Goal: Information Seeking & Learning: Learn about a topic

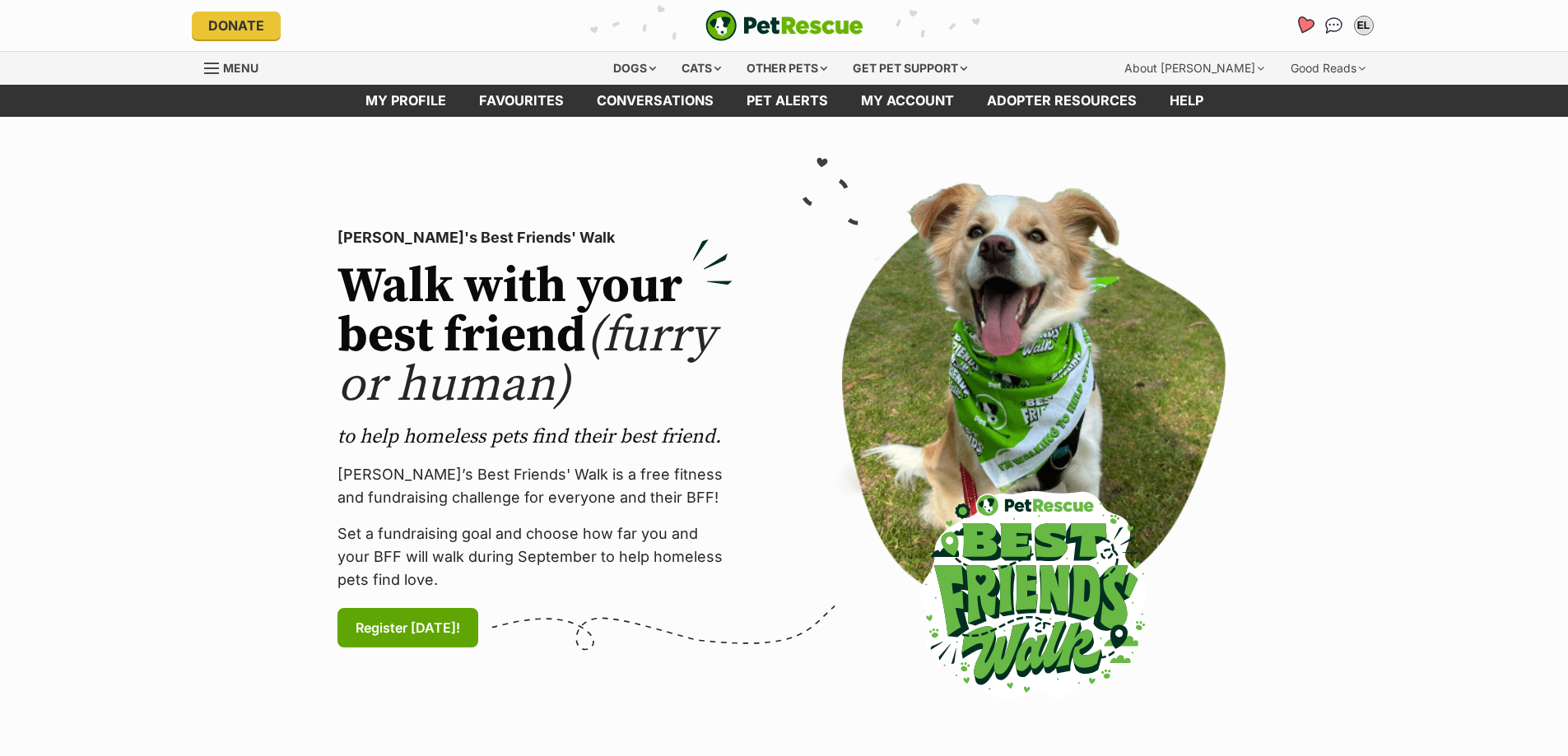
click at [1303, 22] on icon "Favourites" at bounding box center [1303, 25] width 20 height 19
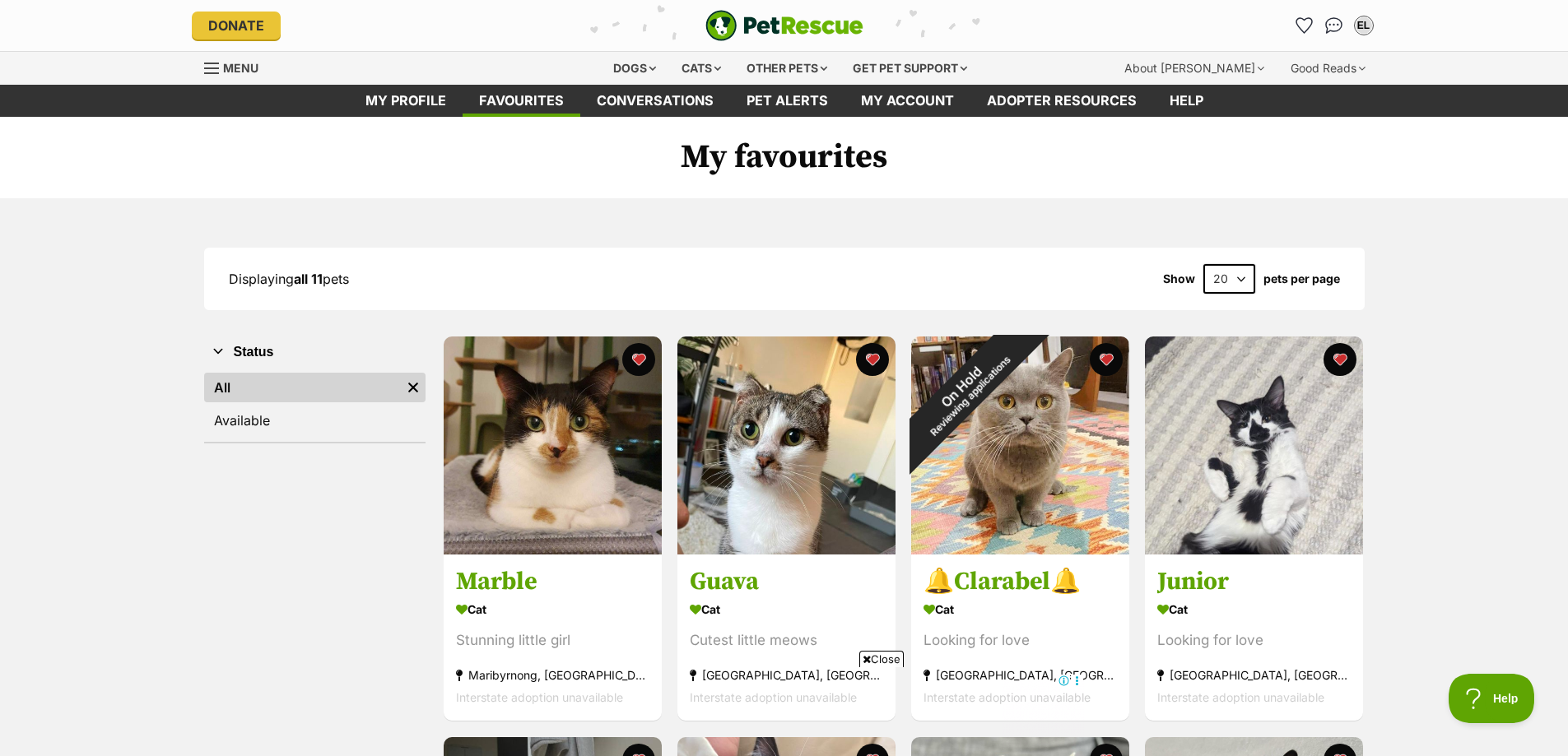
scroll to position [412, 0]
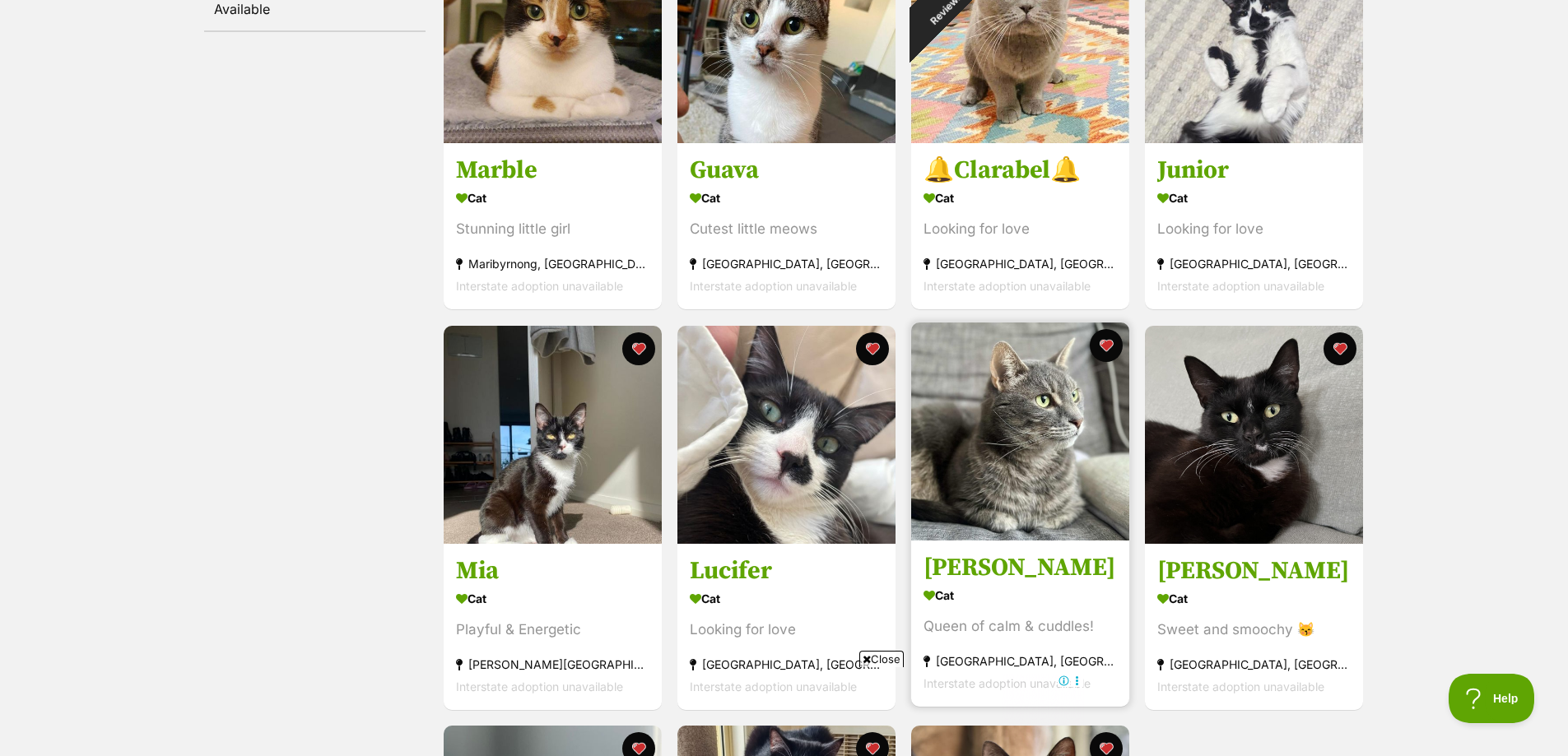
click at [1057, 487] on img at bounding box center [1019, 432] width 218 height 218
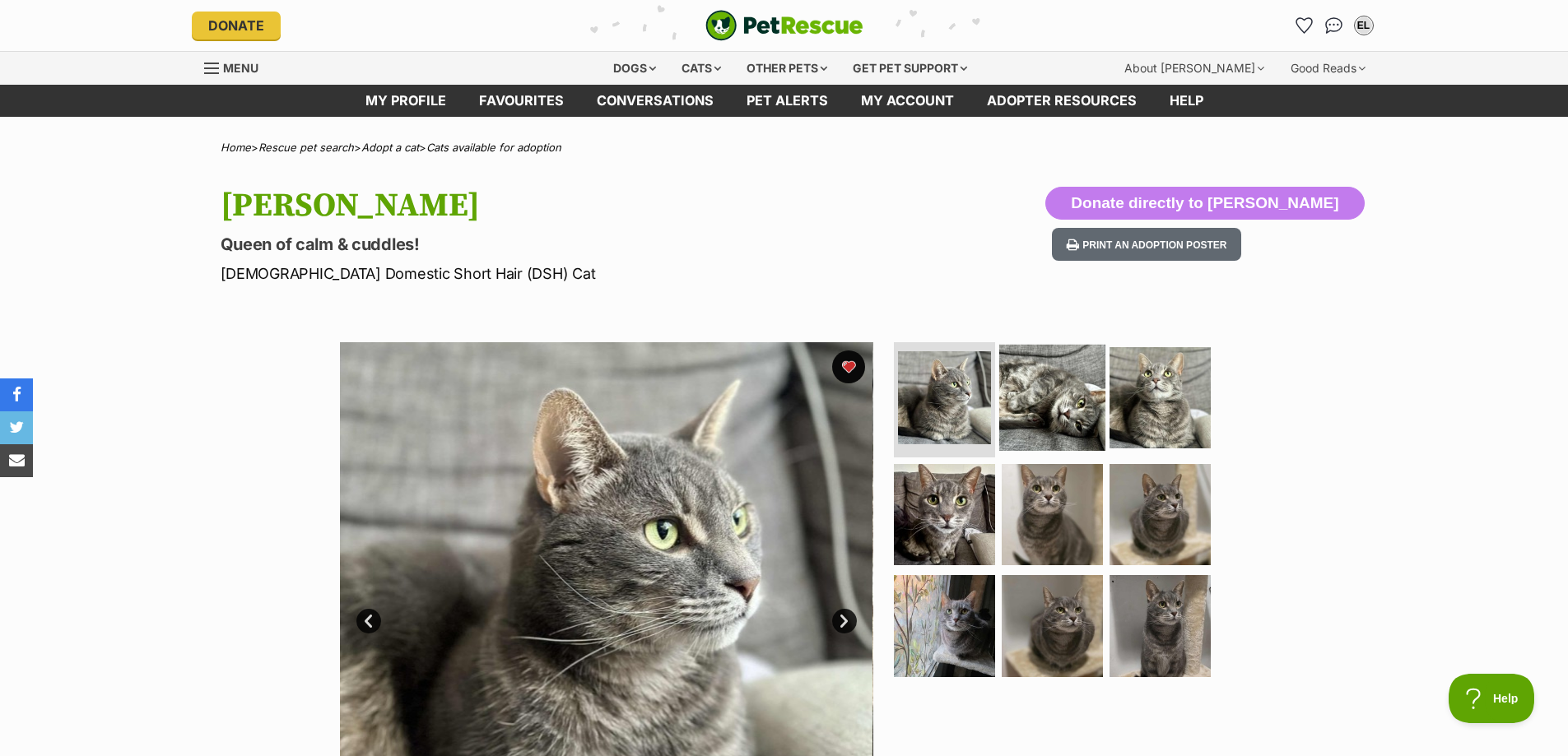
click at [1061, 430] on img at bounding box center [1053, 398] width 106 height 106
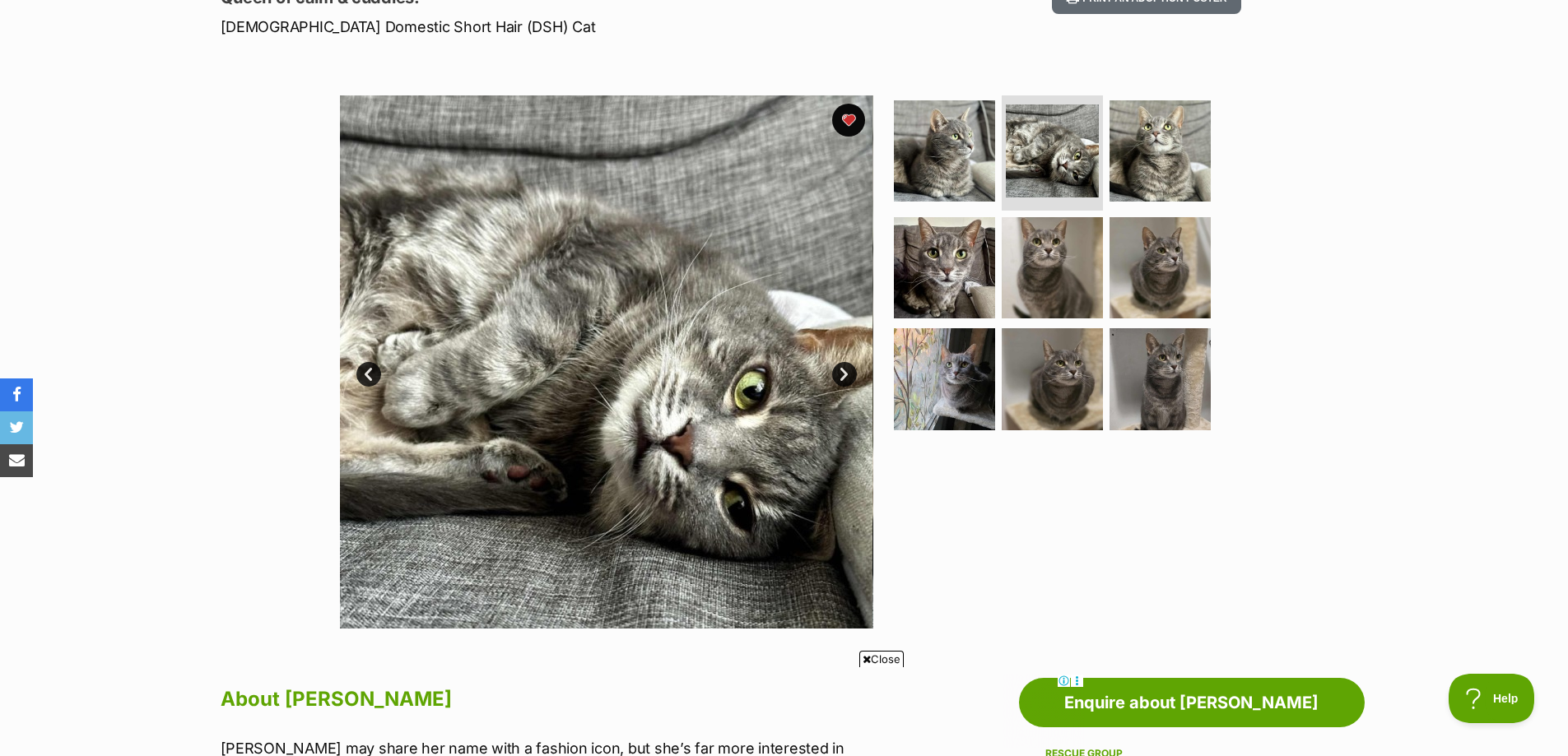
click at [846, 366] on link "Next" at bounding box center [844, 374] width 25 height 25
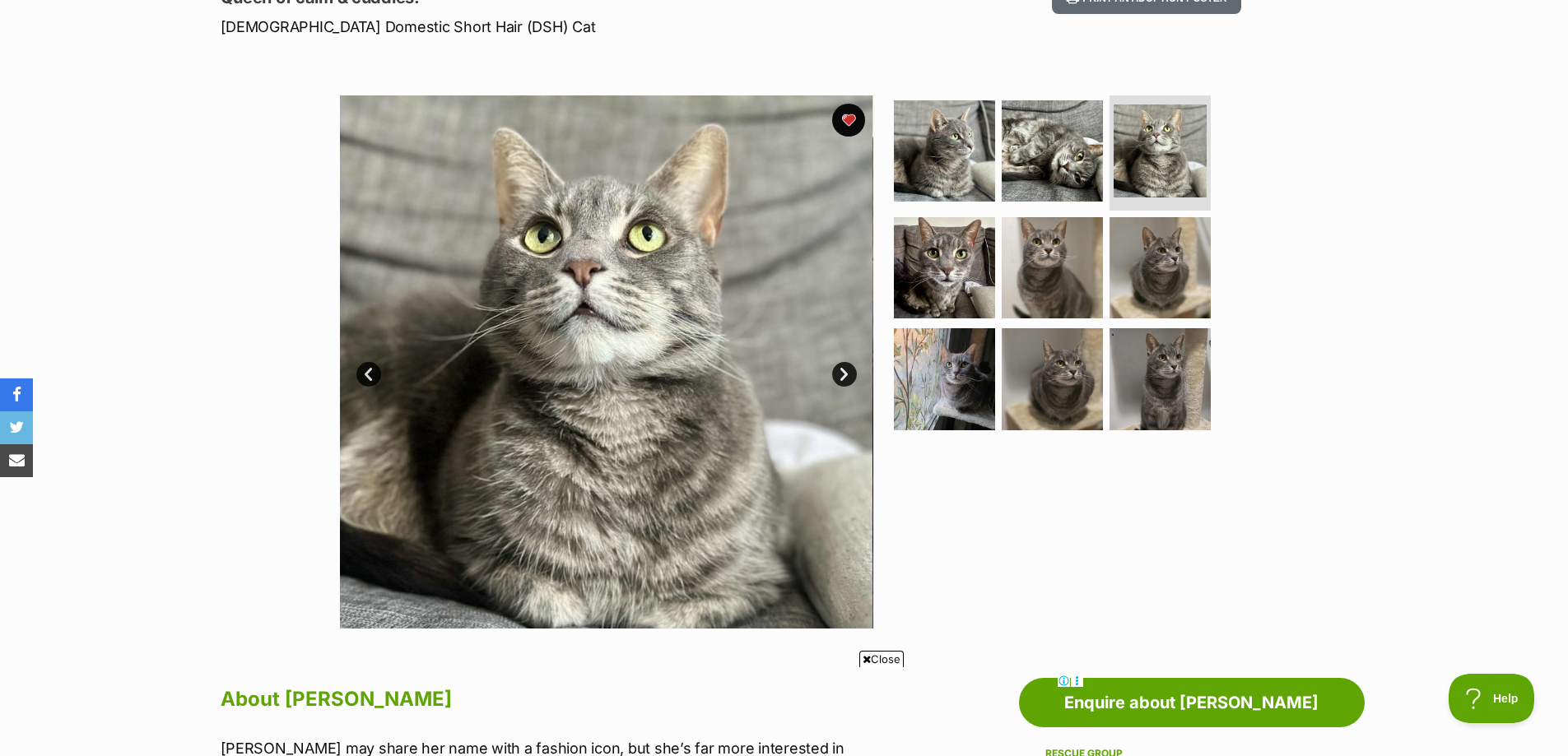
click at [846, 366] on link "Next" at bounding box center [844, 374] width 25 height 25
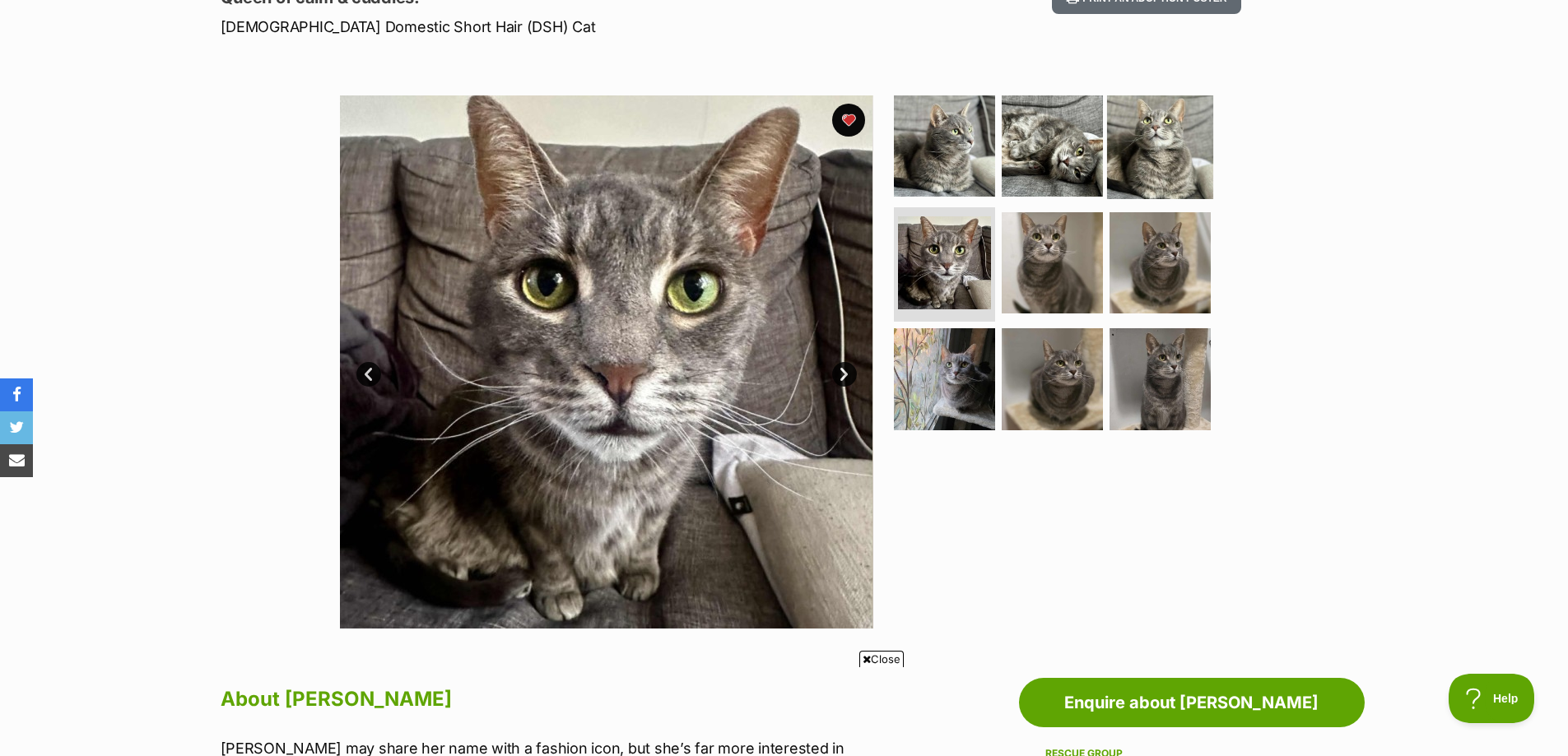
click at [1126, 164] on img at bounding box center [1160, 146] width 106 height 106
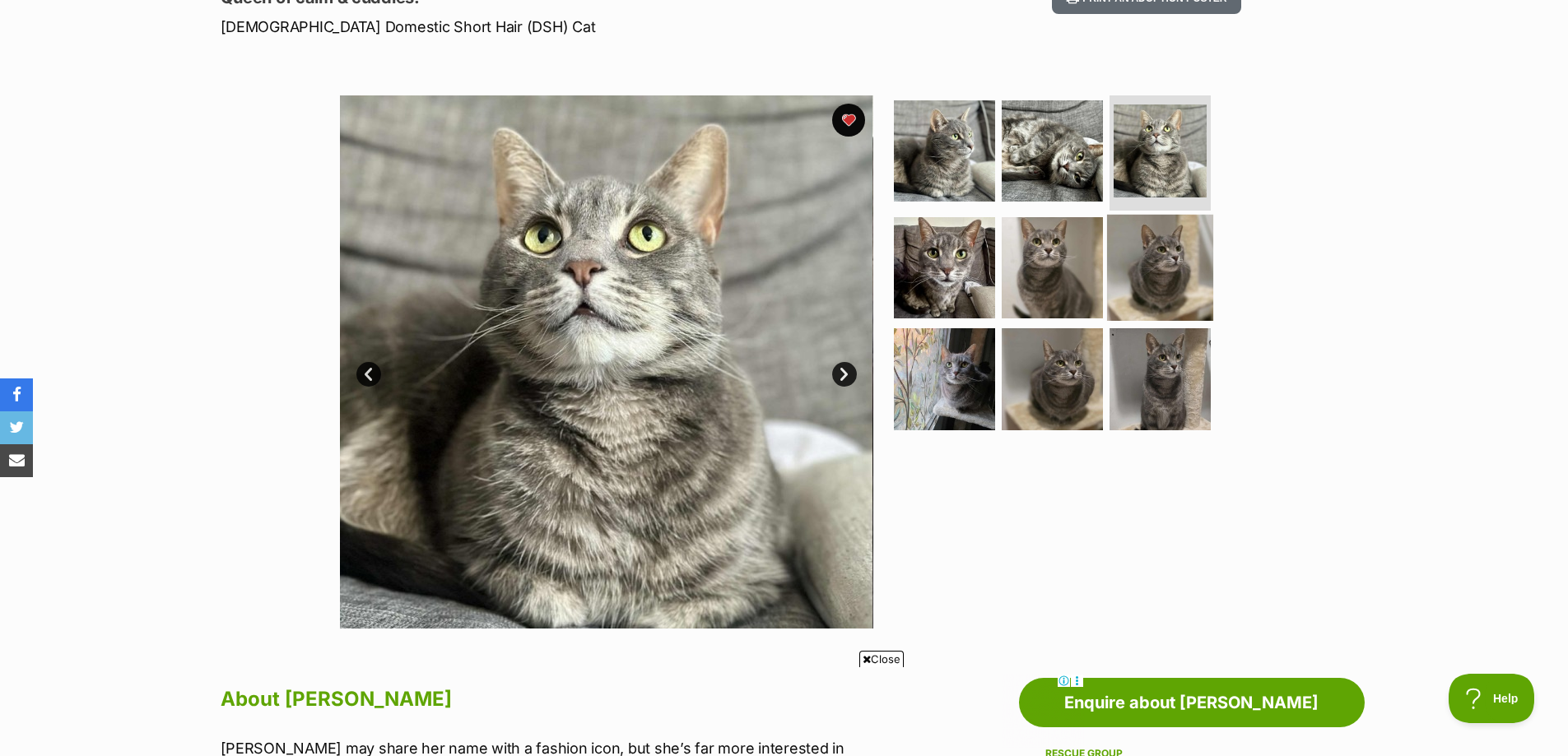
click at [1185, 267] on img at bounding box center [1160, 267] width 106 height 106
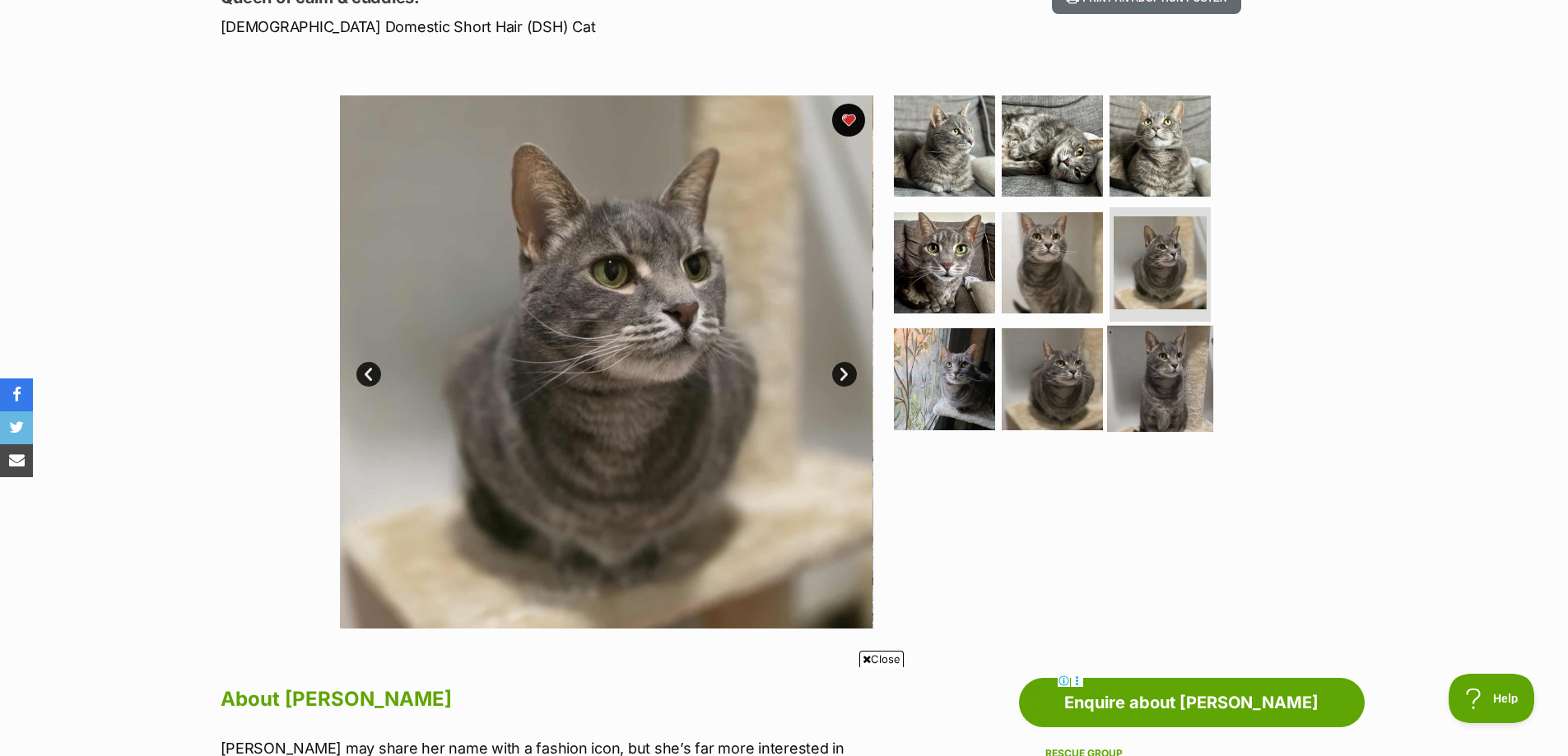
click at [1179, 382] on img at bounding box center [1160, 379] width 106 height 106
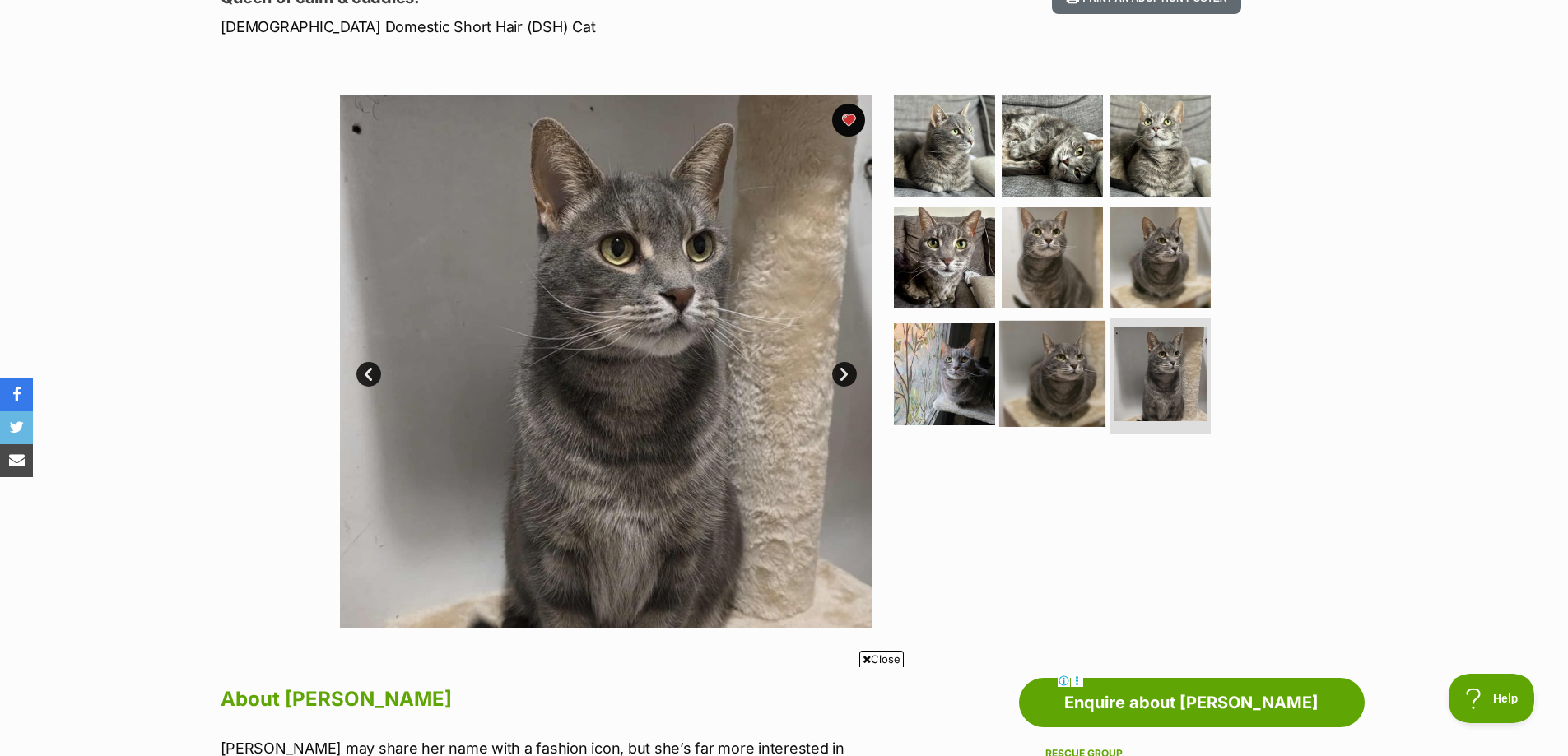
click at [1054, 399] on img at bounding box center [1053, 374] width 106 height 106
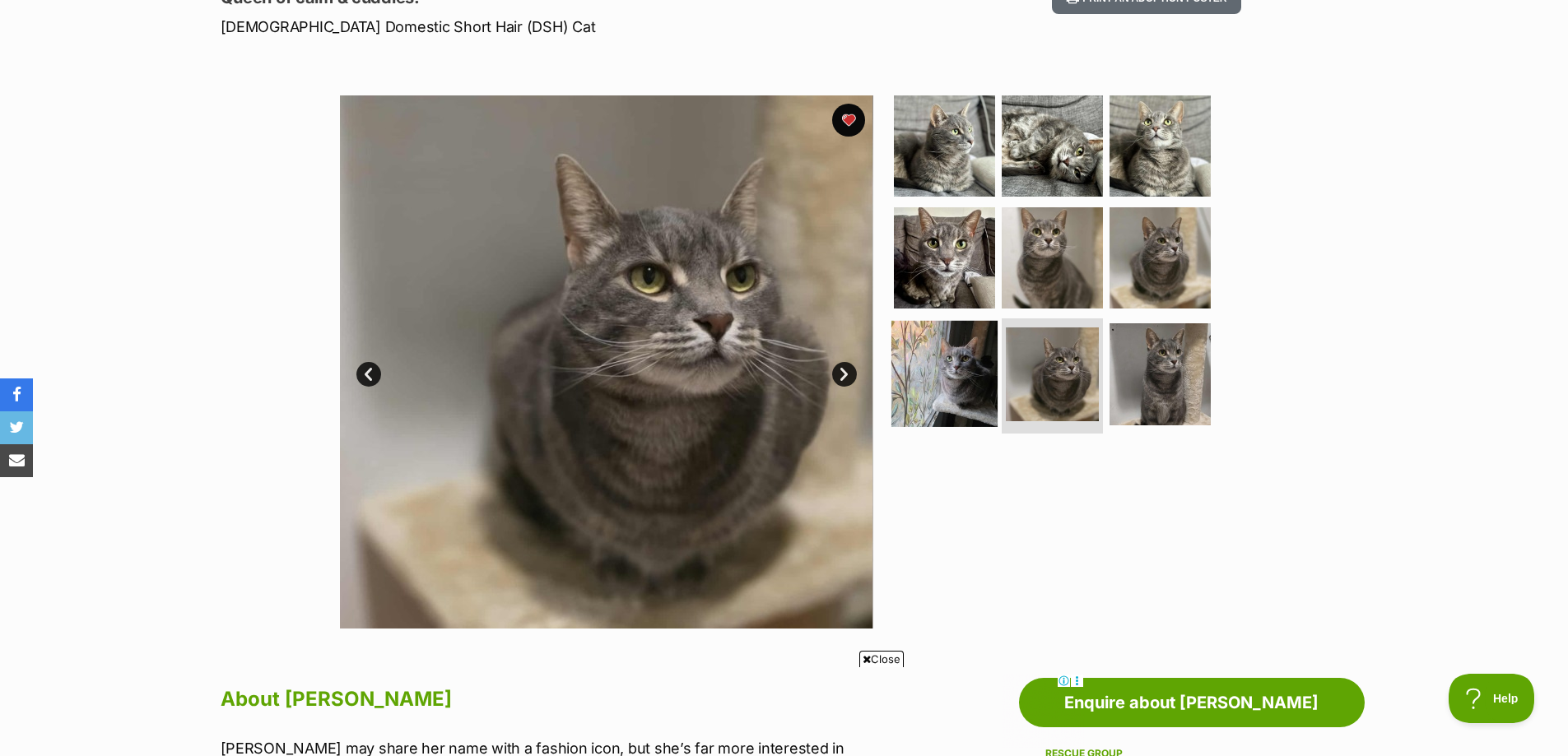
click at [986, 368] on img at bounding box center [945, 374] width 106 height 106
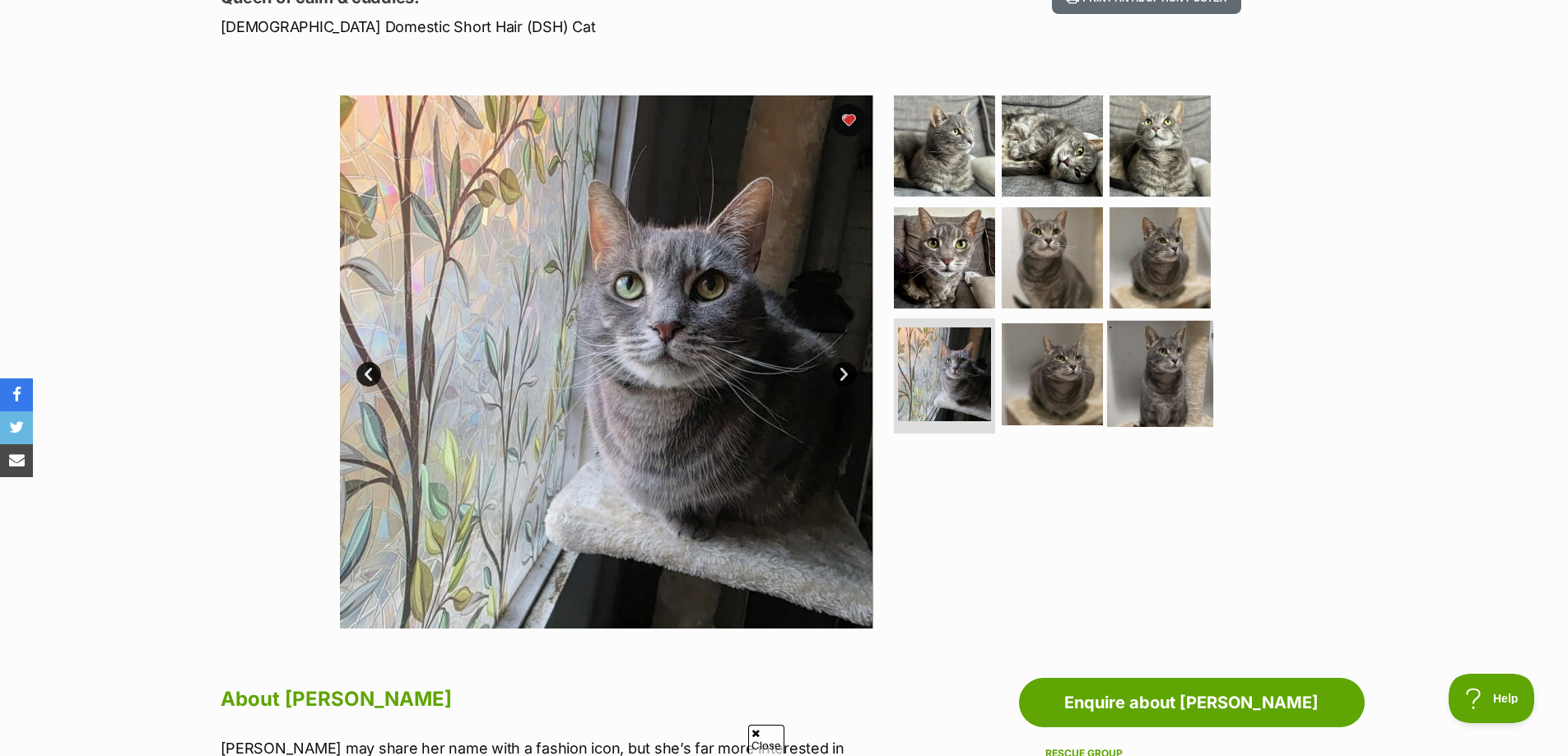
click at [1119, 372] on img at bounding box center [1160, 374] width 106 height 106
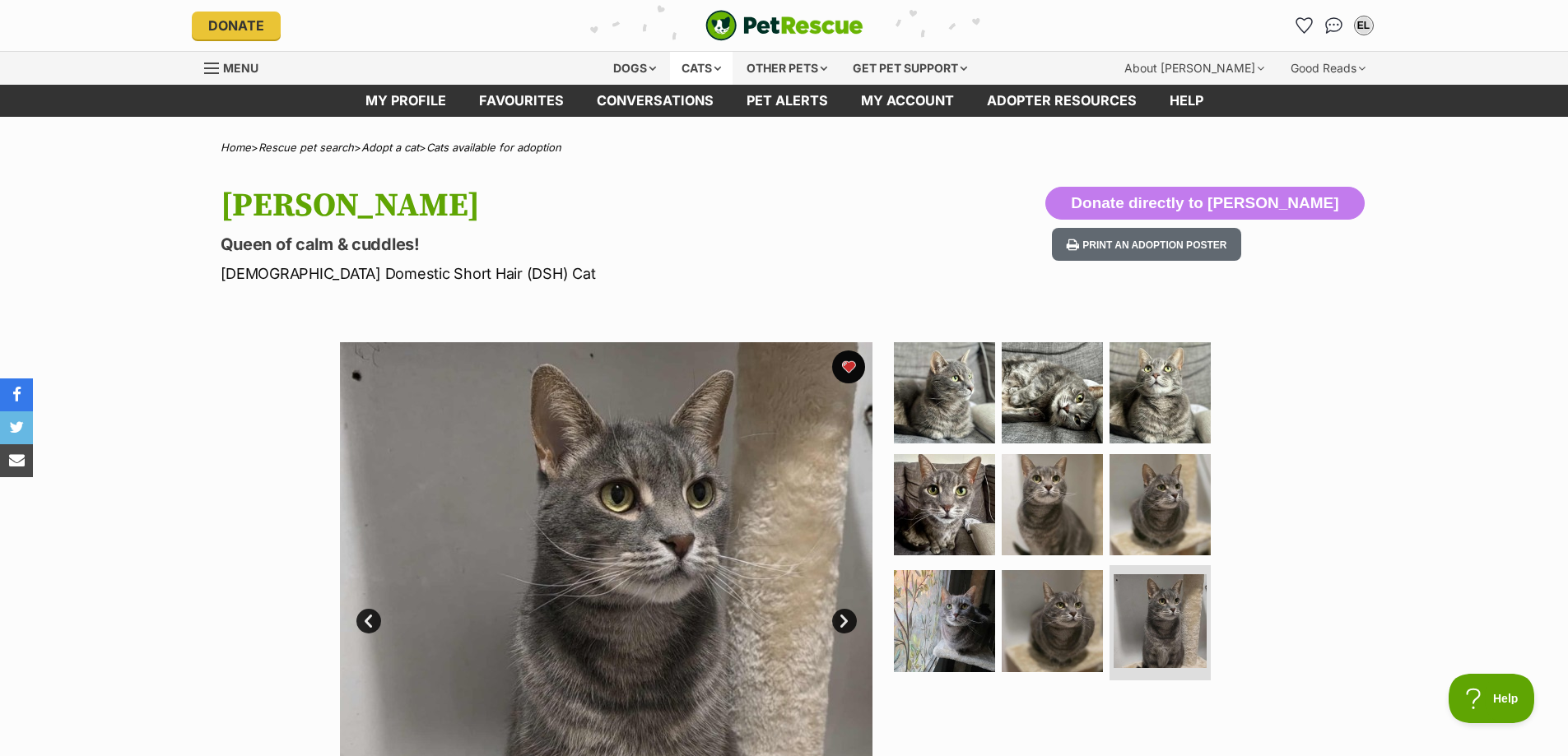
click at [681, 69] on div "Cats" at bounding box center [701, 68] width 62 height 33
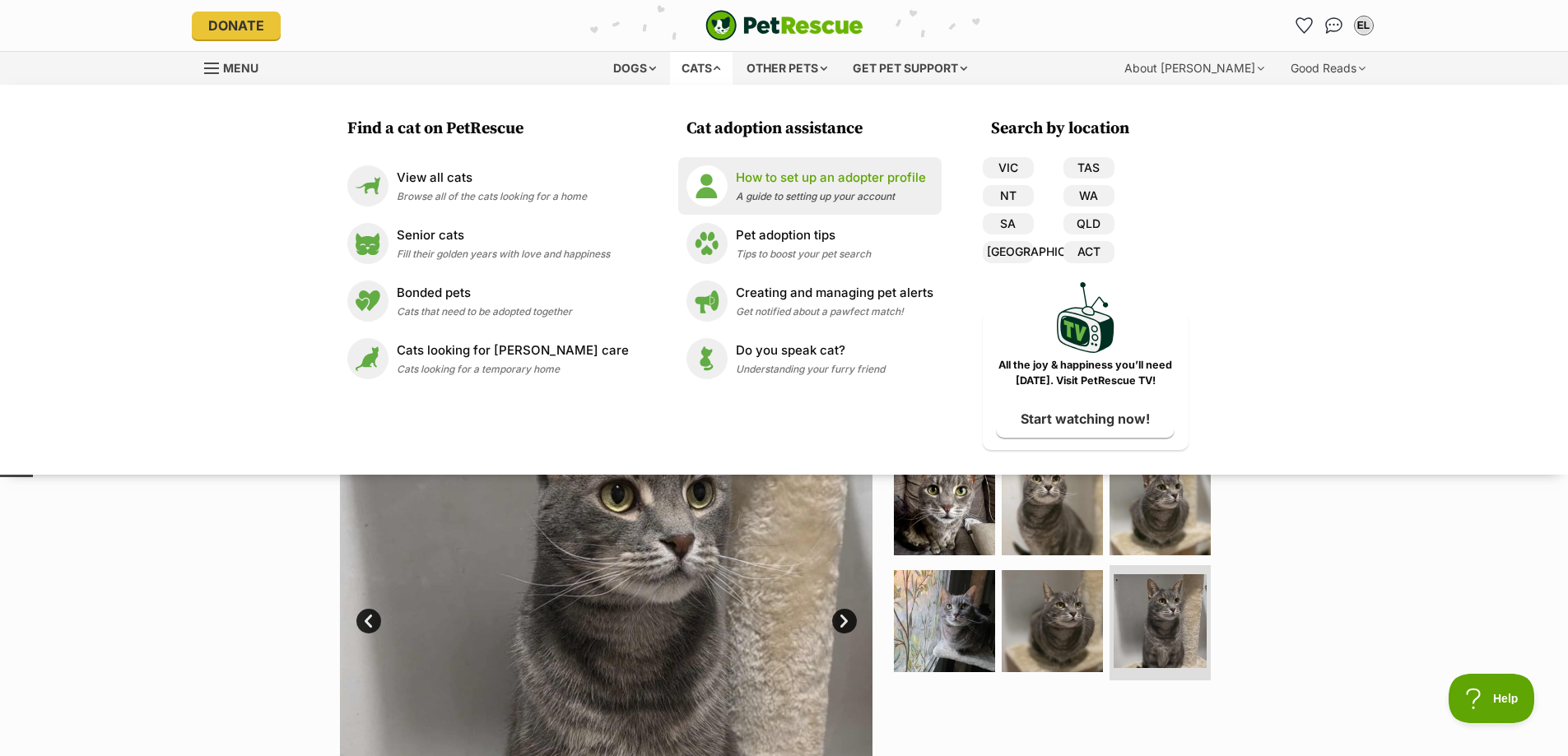
click at [709, 173] on img at bounding box center [707, 186] width 42 height 41
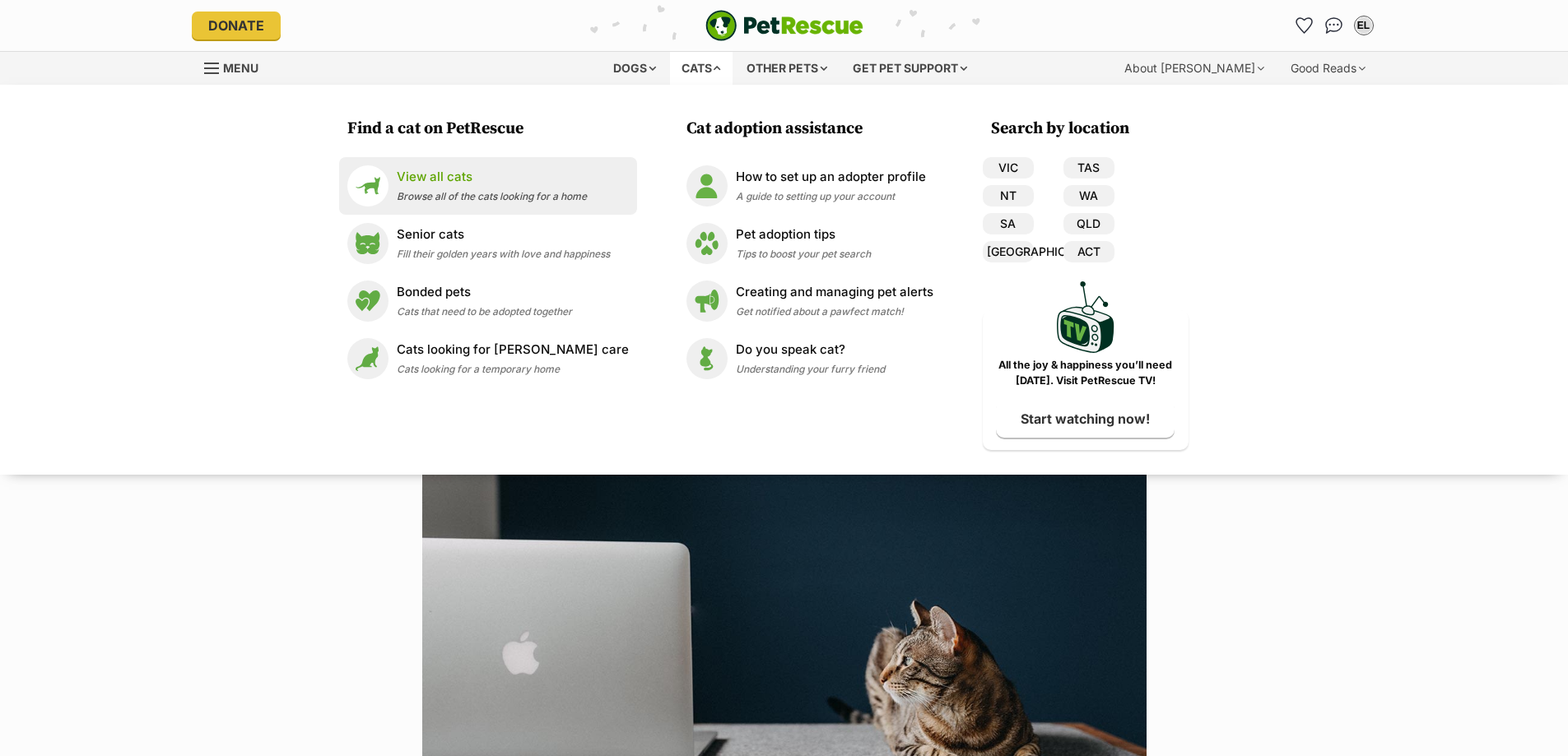
click at [472, 188] on div "View all cats Browse all of the cats looking for a home" at bounding box center [491, 185] width 190 height 36
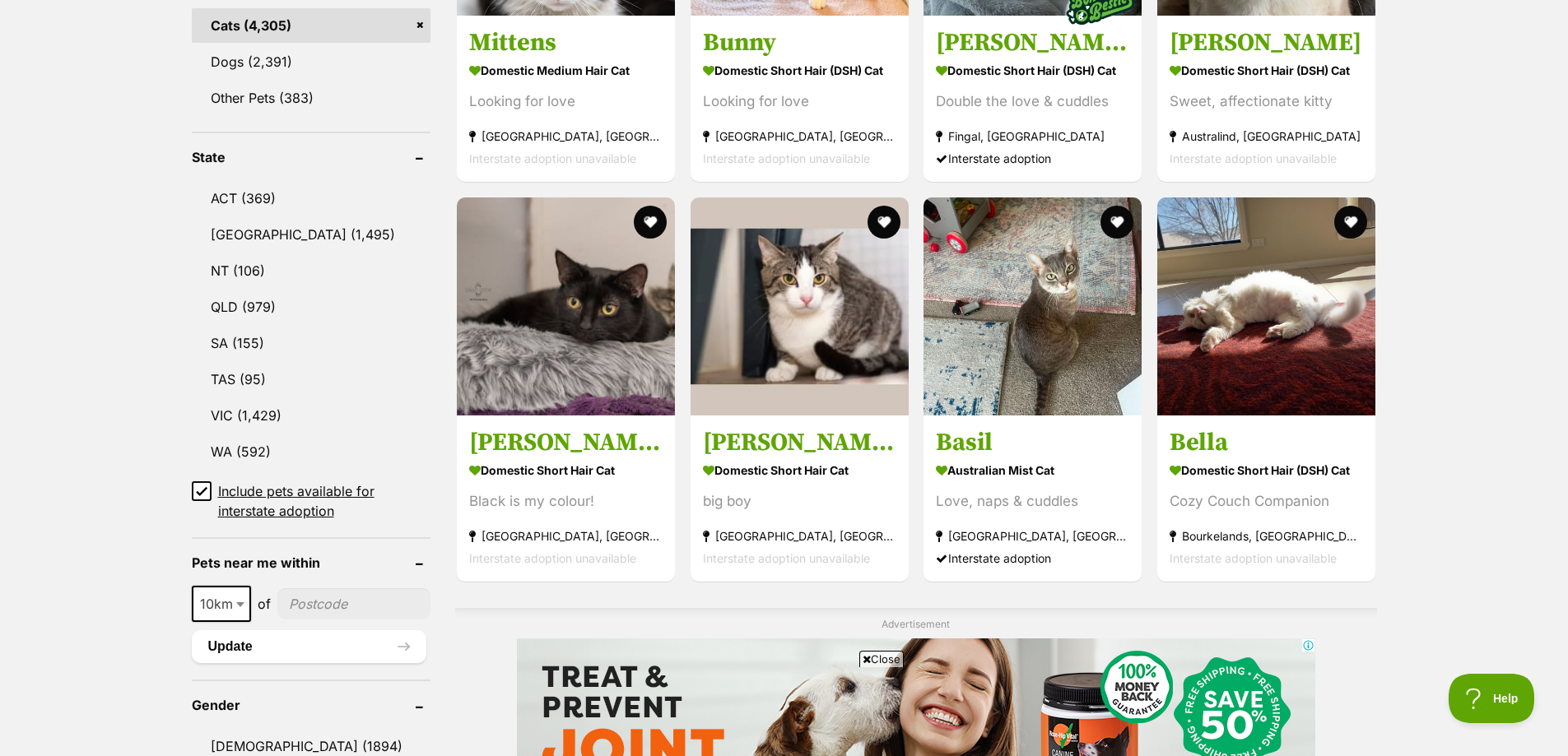
click at [318, 600] on input"] "postcode" at bounding box center [354, 604] width 153 height 32
type input"] "3032"
click at [317, 637] on button "Update" at bounding box center [309, 646] width 235 height 33
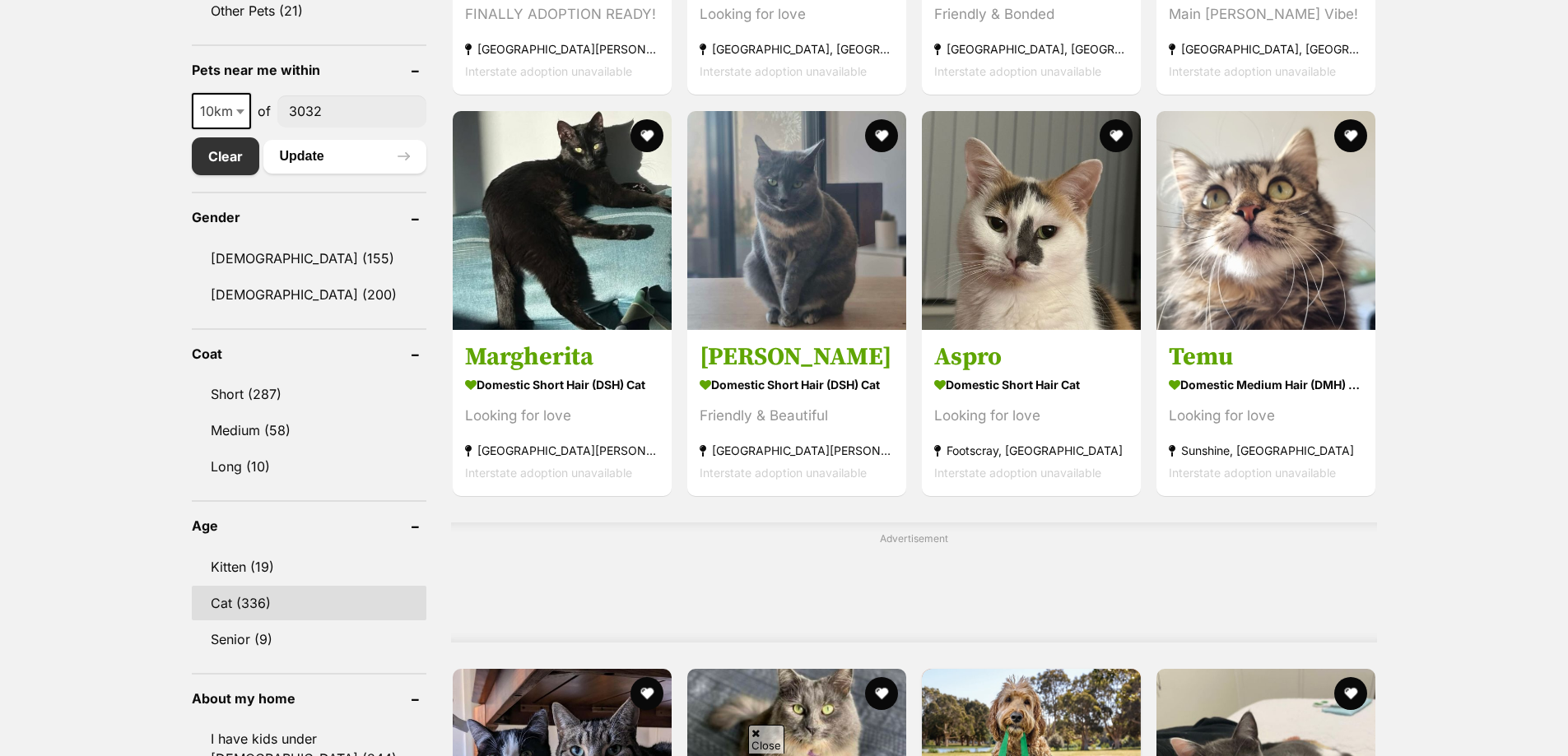
click at [222, 590] on link "Cat (336)" at bounding box center [309, 603] width 235 height 35
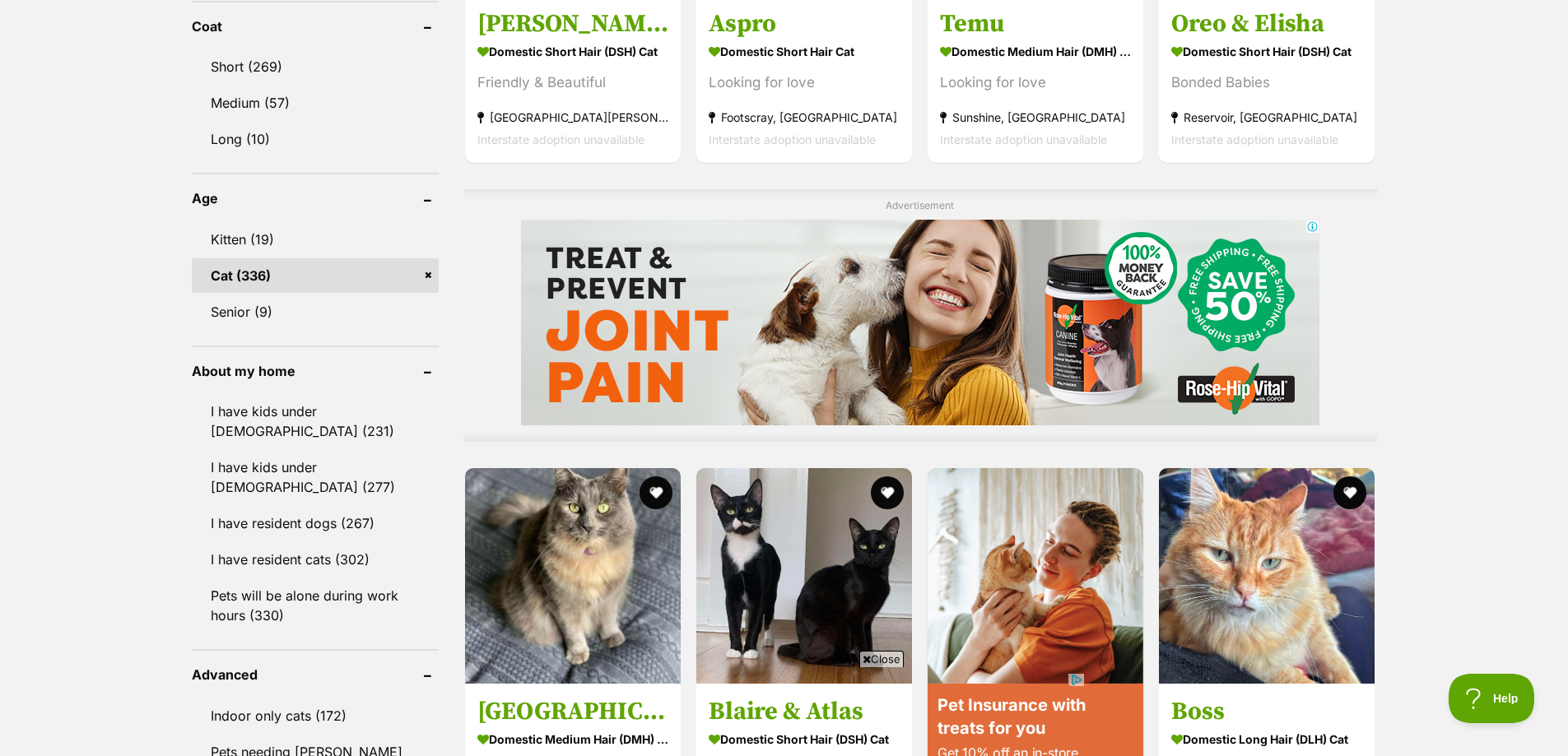
scroll to position [1152, 0]
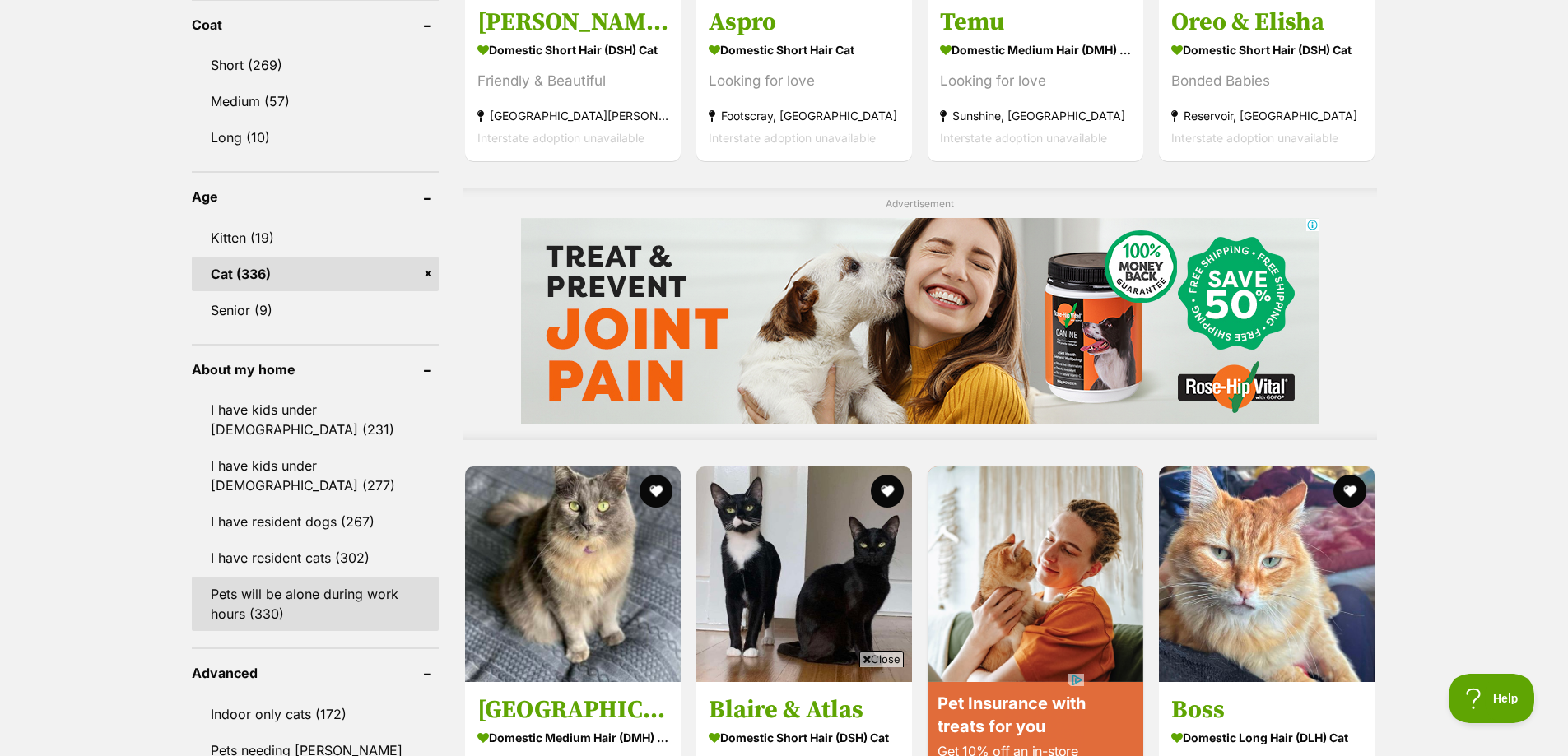
click at [242, 595] on link "Pets will be alone during work hours (330)" at bounding box center [315, 603] width 247 height 54
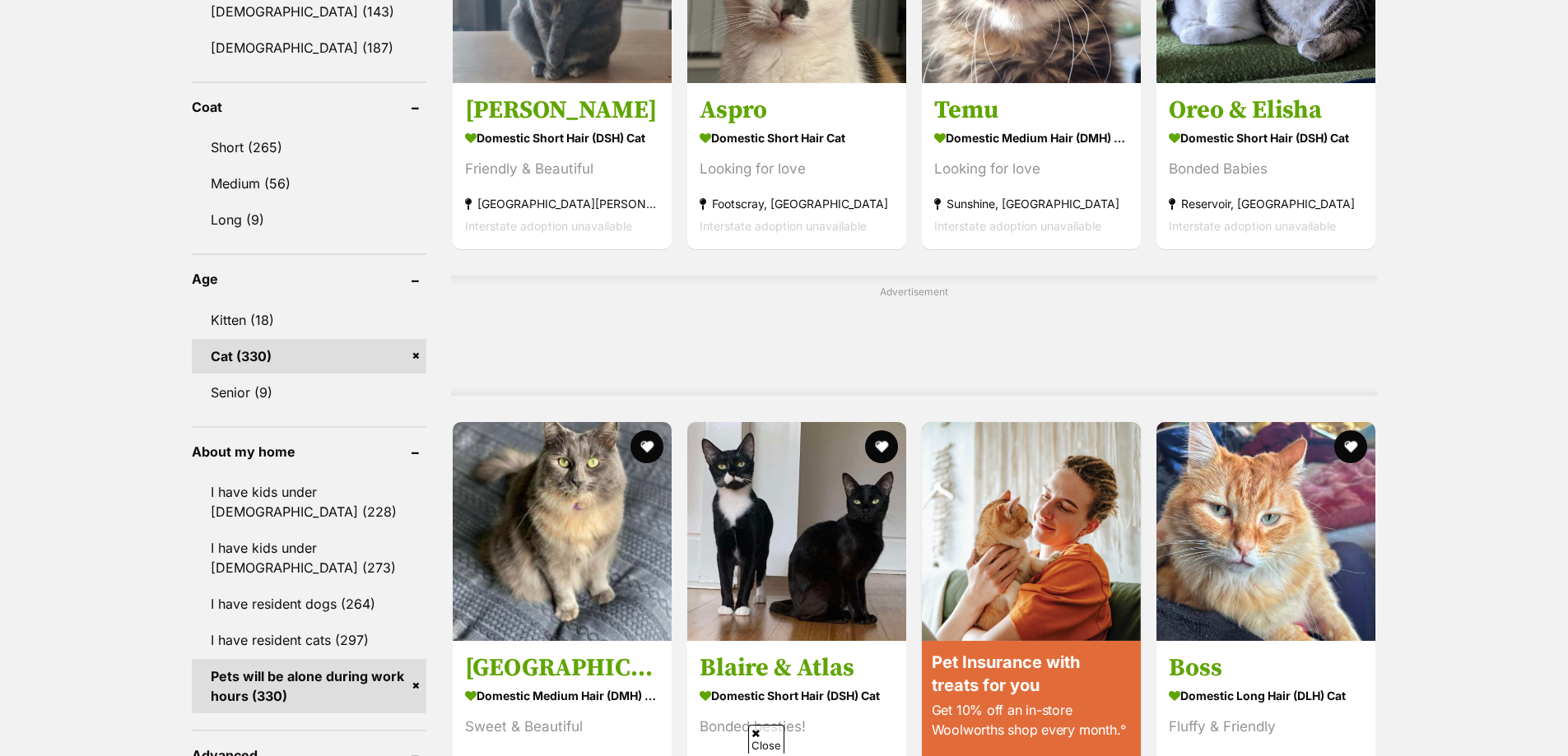
scroll to position [1481, 0]
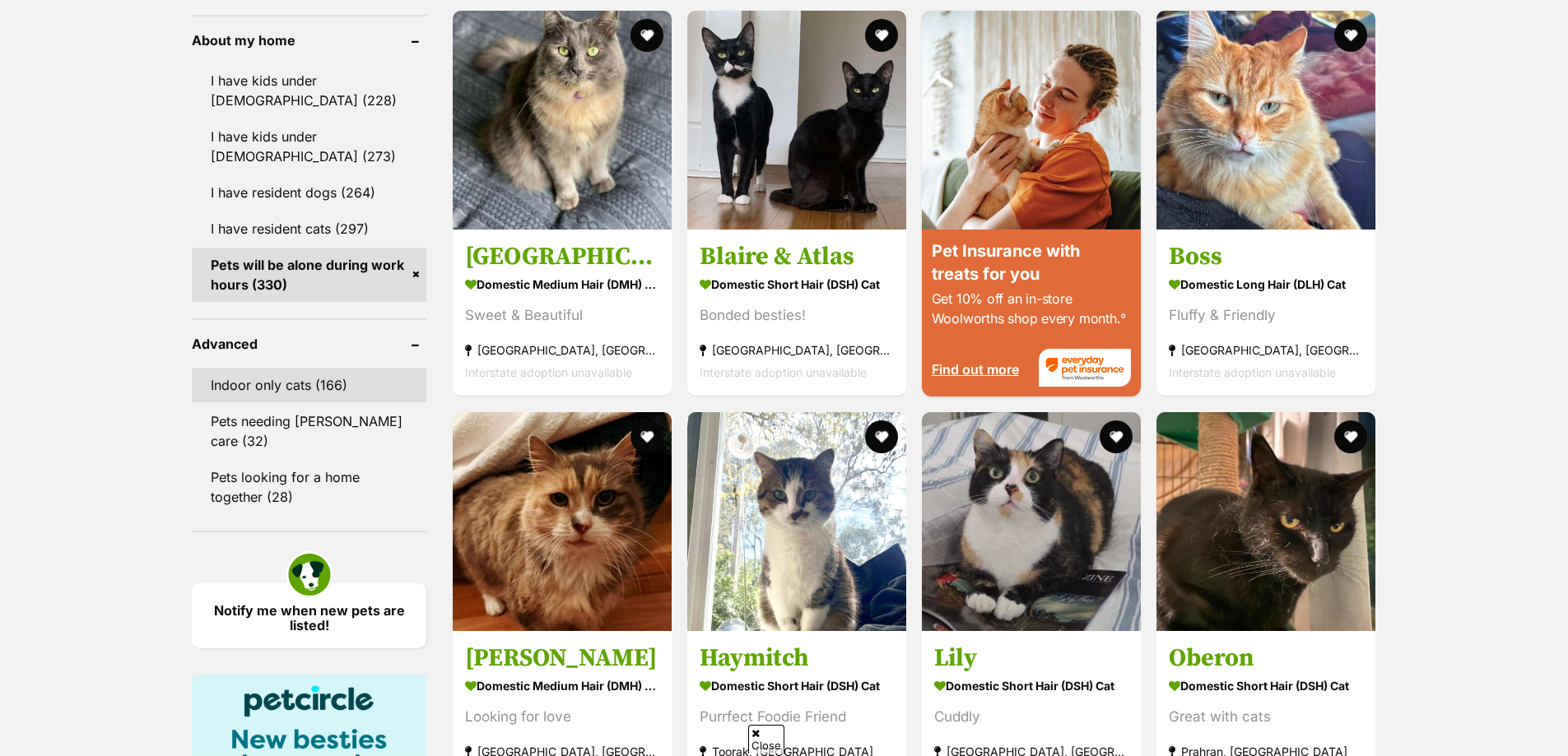
click at [239, 389] on link "Indoor only cats (166)" at bounding box center [309, 385] width 235 height 35
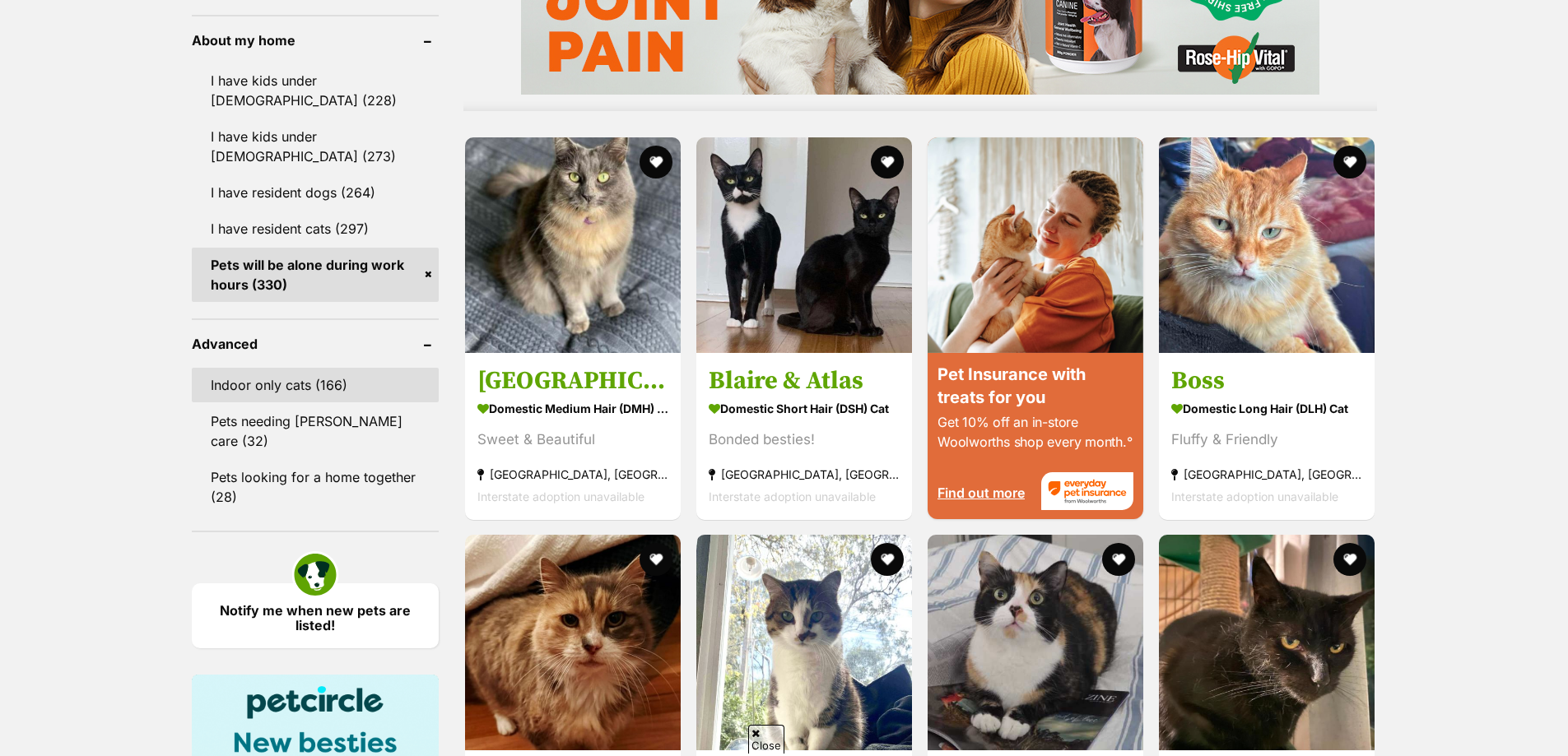
scroll to position [0, 0]
